Goal: Register for event/course

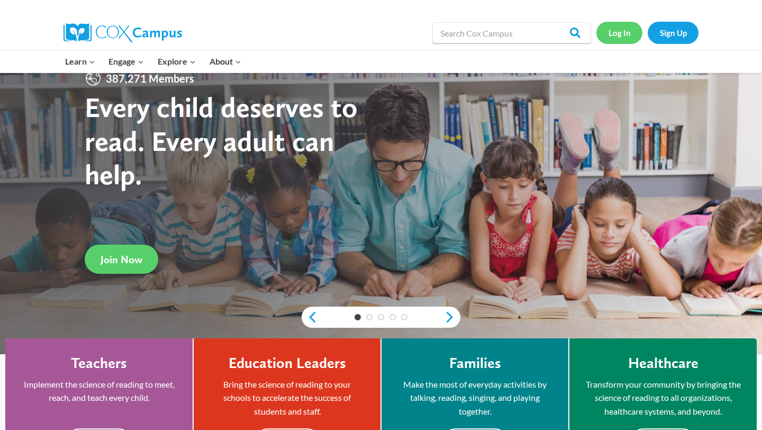
click at [621, 37] on link "Log In" at bounding box center [619, 33] width 46 height 22
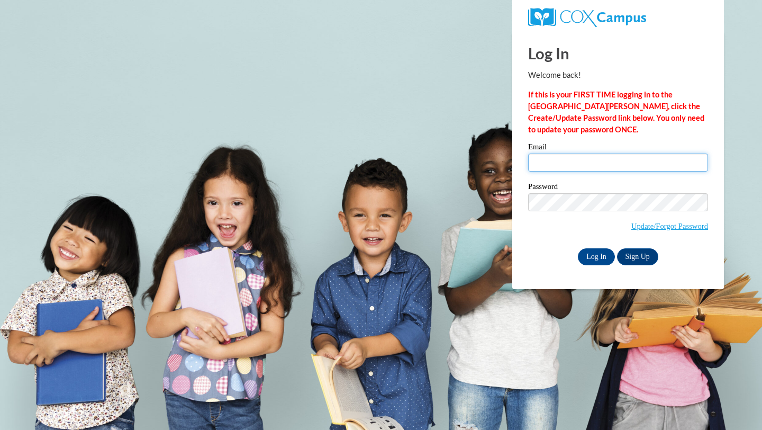
click at [550, 167] on input "Email" at bounding box center [618, 162] width 180 height 18
type input "afcall5838@ung.edu"
click at [587, 257] on input "Log In" at bounding box center [596, 256] width 37 height 17
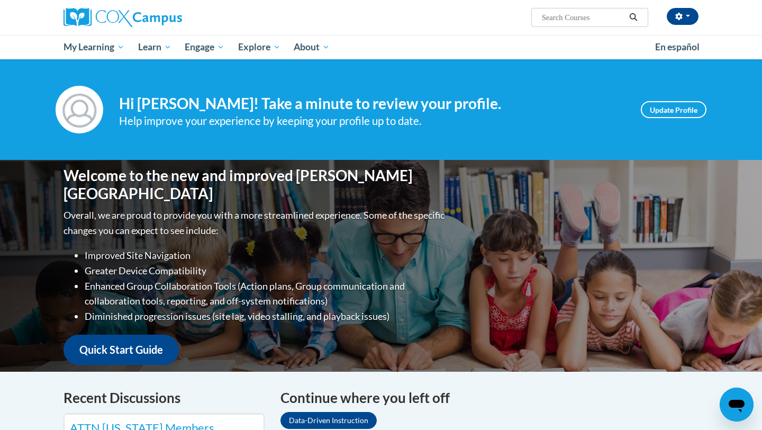
click at [552, 22] on input "Search..." at bounding box center [583, 17] width 85 height 13
type input "module phonics"
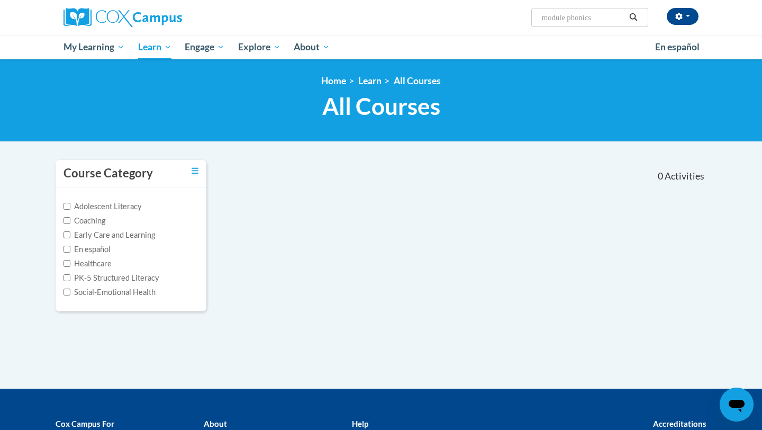
drag, startPoint x: 571, startPoint y: 19, endPoint x: 530, endPoint y: 17, distance: 40.8
click at [530, 17] on div "Anslee Callahan (Eastern Daylight Time GMT-0400 ) My Profile Inbox My Transcrip…" at bounding box center [490, 13] width 434 height 27
type input "phonics"
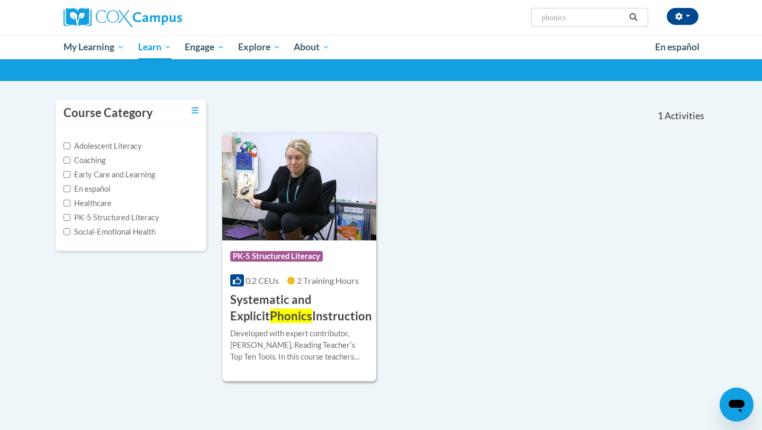
scroll to position [62, 0]
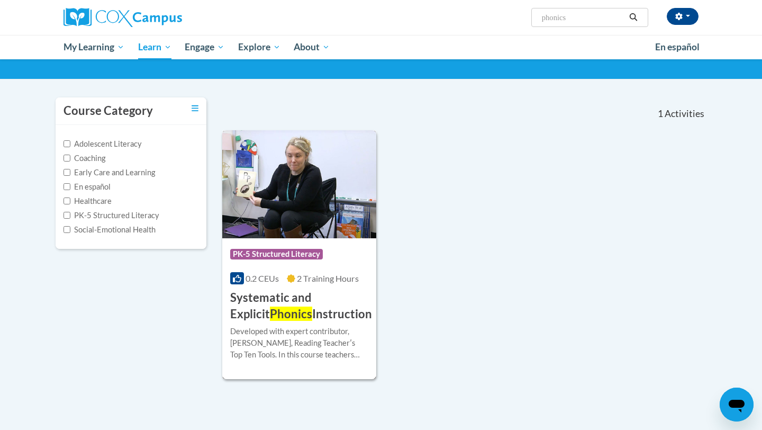
click at [294, 313] on h3 "Systematic and Explicit Phonics Instruction" at bounding box center [301, 306] width 142 height 33
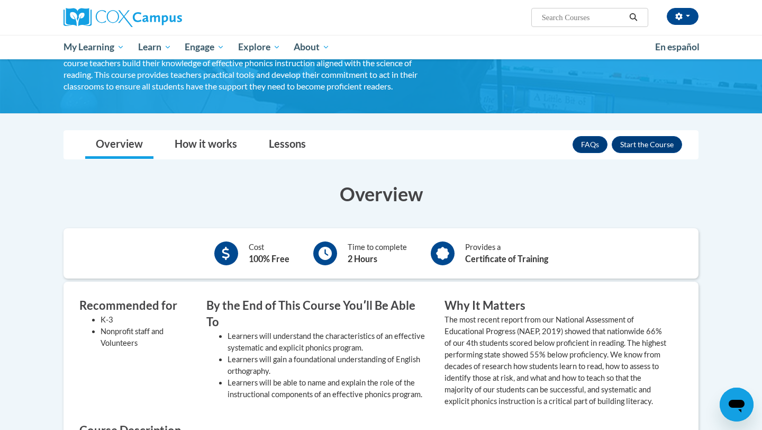
scroll to position [65, 0]
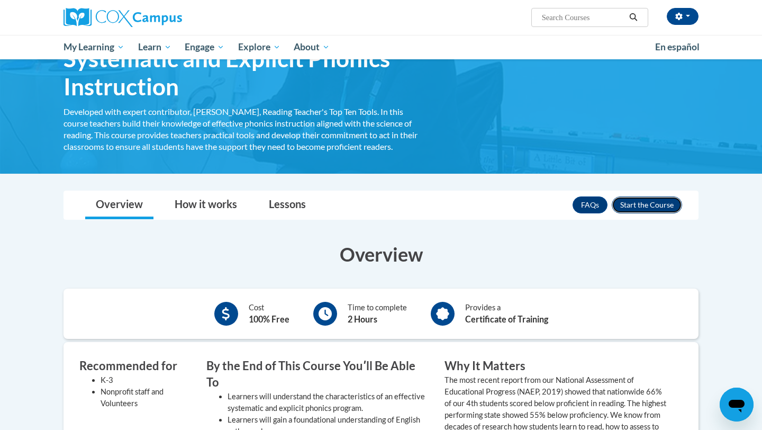
click at [642, 206] on button "Enroll" at bounding box center [647, 204] width 70 height 17
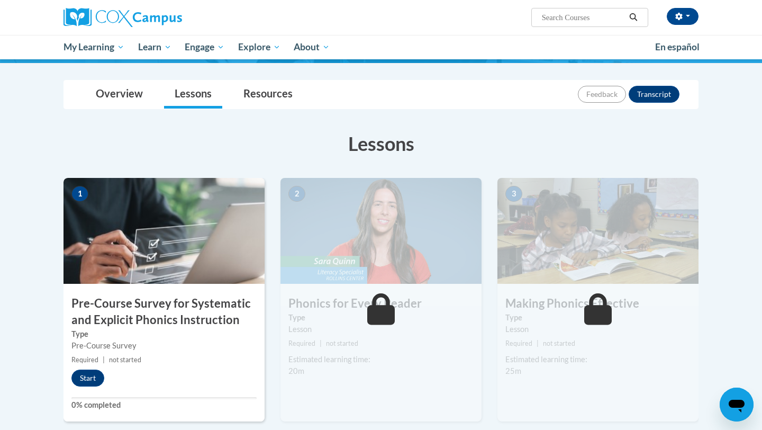
scroll to position [105, 0]
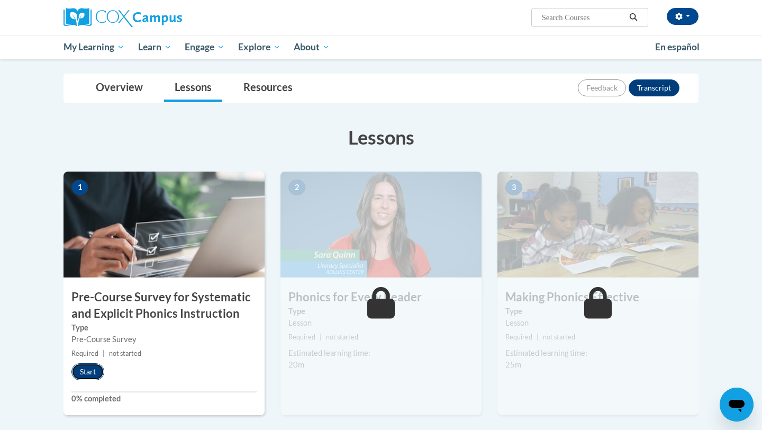
click at [85, 373] on button "Start" at bounding box center [87, 371] width 33 height 17
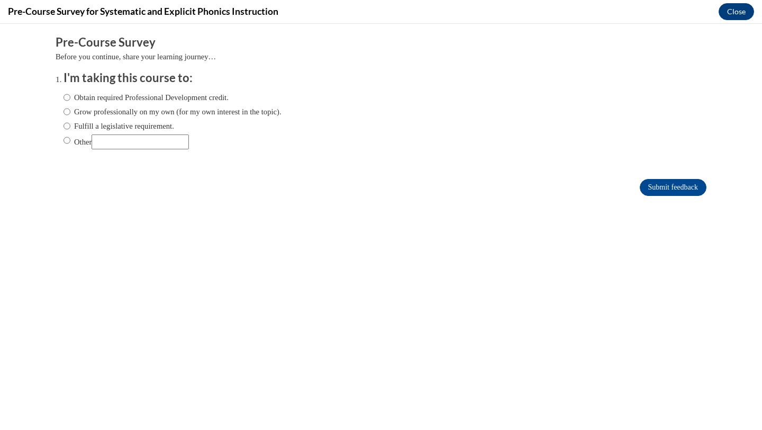
scroll to position [0, 0]
click at [90, 98] on label "Obtain required Professional Development credit." at bounding box center [146, 98] width 165 height 12
click at [70, 98] on input "Obtain required Professional Development credit." at bounding box center [67, 98] width 7 height 12
radio input "true"
click at [655, 186] on input "Submit feedback" at bounding box center [673, 187] width 67 height 17
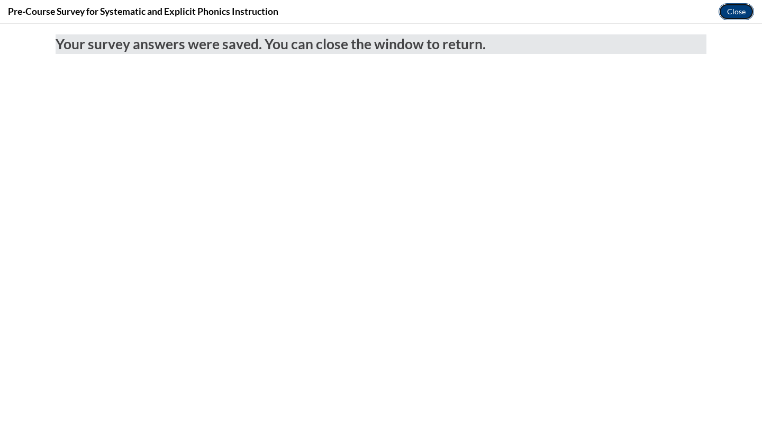
click at [736, 11] on button "Close" at bounding box center [736, 11] width 35 height 17
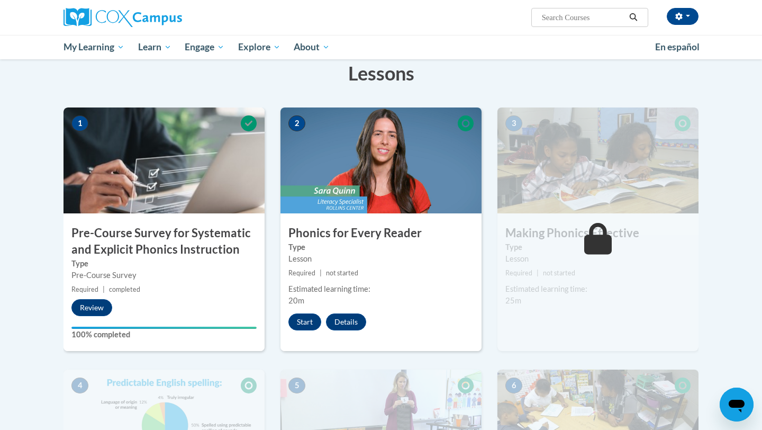
scroll to position [172, 0]
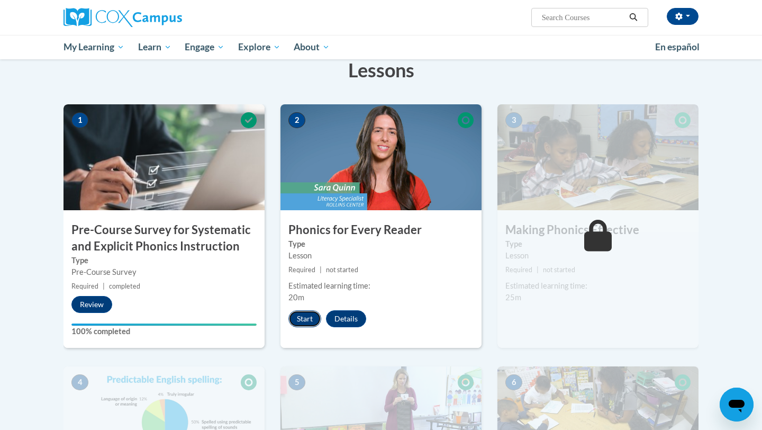
click at [300, 316] on button "Start" at bounding box center [304, 318] width 33 height 17
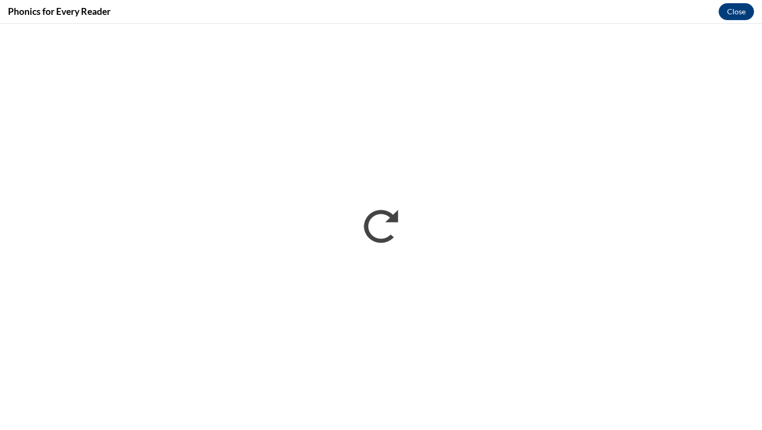
scroll to position [0, 0]
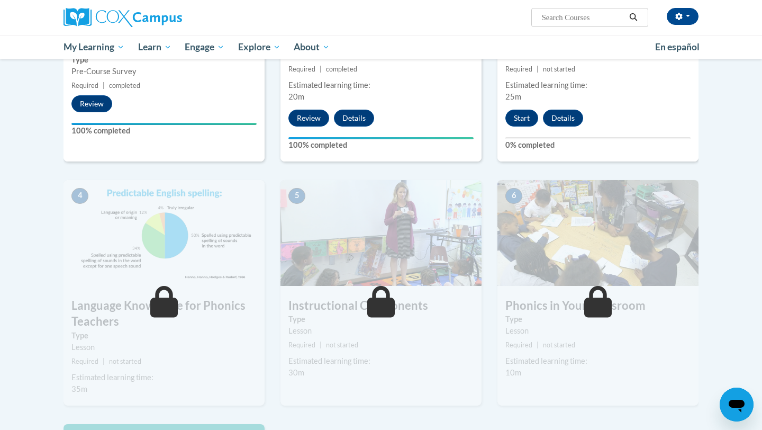
scroll to position [372, 0]
